Goal: Task Accomplishment & Management: Manage account settings

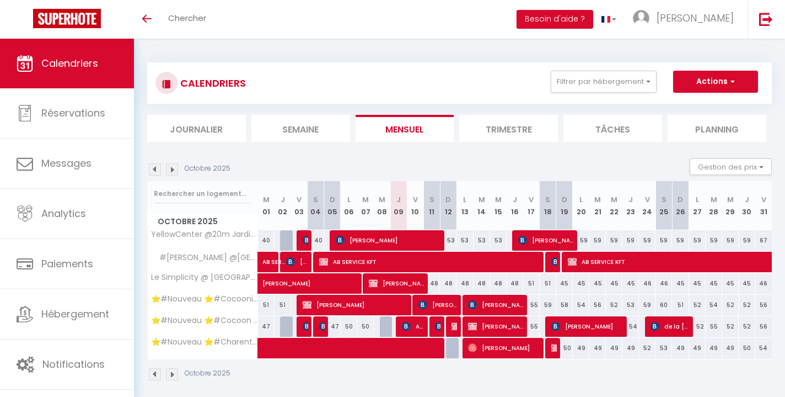
click at [713, 351] on div "49" at bounding box center [714, 348] width 17 height 20
type input "49"
type input "[DATE] Octobre 2025"
type input "Mer 29 Octobre 2025"
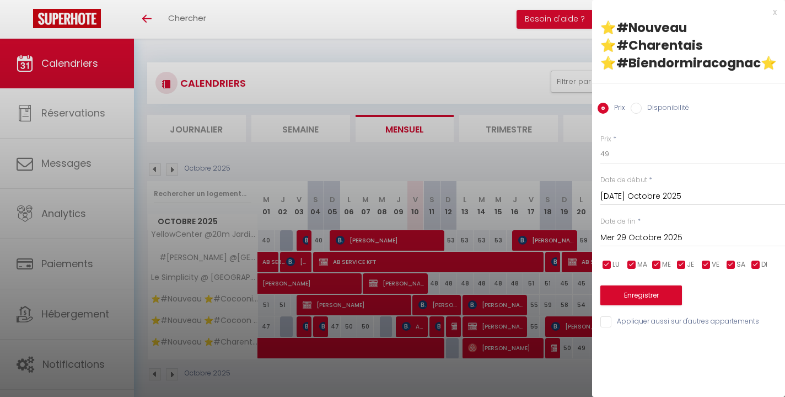
click at [637, 106] on input "Disponibilité" at bounding box center [636, 108] width 11 height 11
radio input "true"
radio input "false"
click at [576, 379] on div at bounding box center [392, 198] width 785 height 397
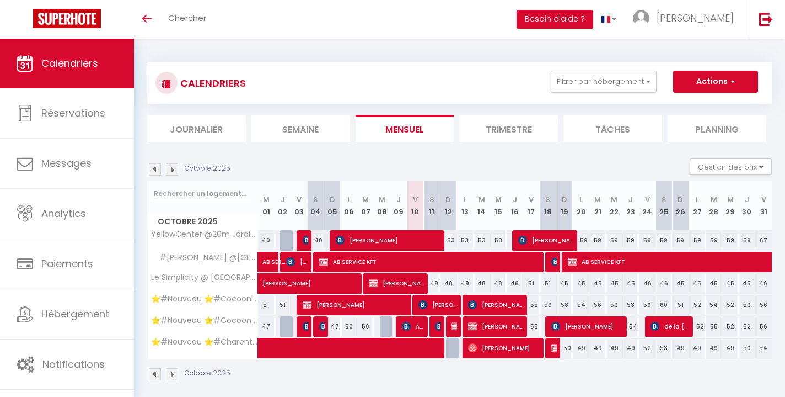
click at [174, 164] on img at bounding box center [172, 169] width 12 height 12
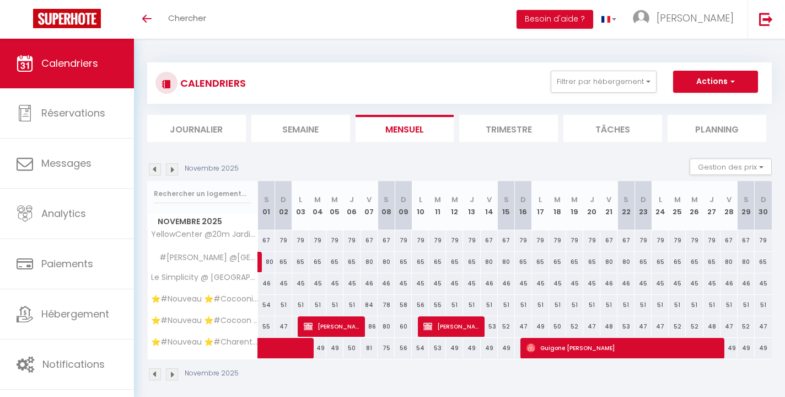
click at [158, 167] on img at bounding box center [155, 169] width 12 height 12
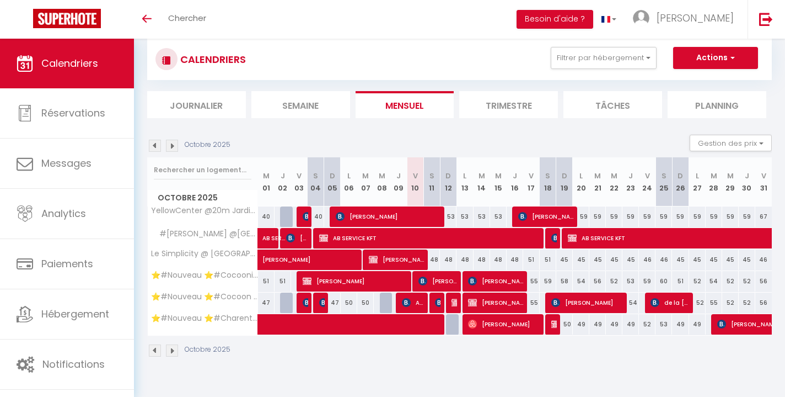
scroll to position [39, 0]
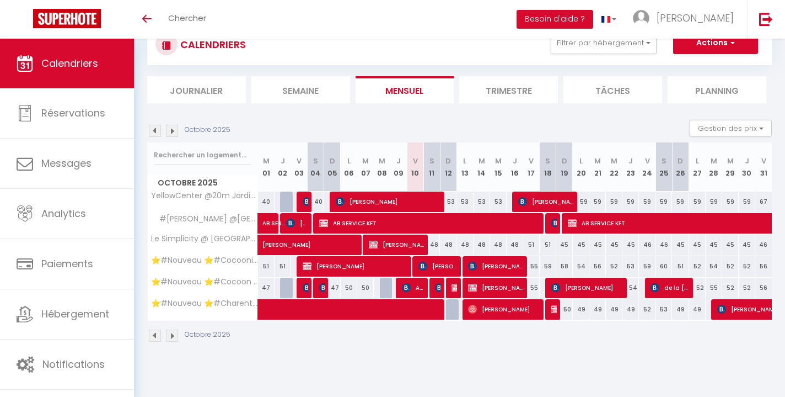
click at [172, 130] on img at bounding box center [172, 131] width 12 height 12
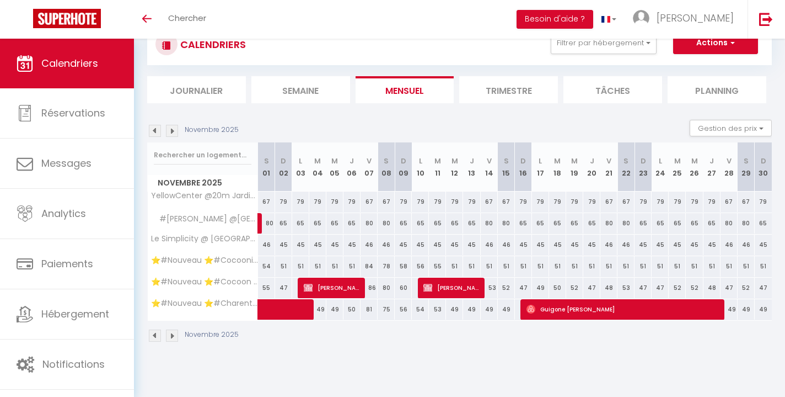
click at [155, 131] on img at bounding box center [155, 131] width 12 height 12
